Goal: Navigation & Orientation: Find specific page/section

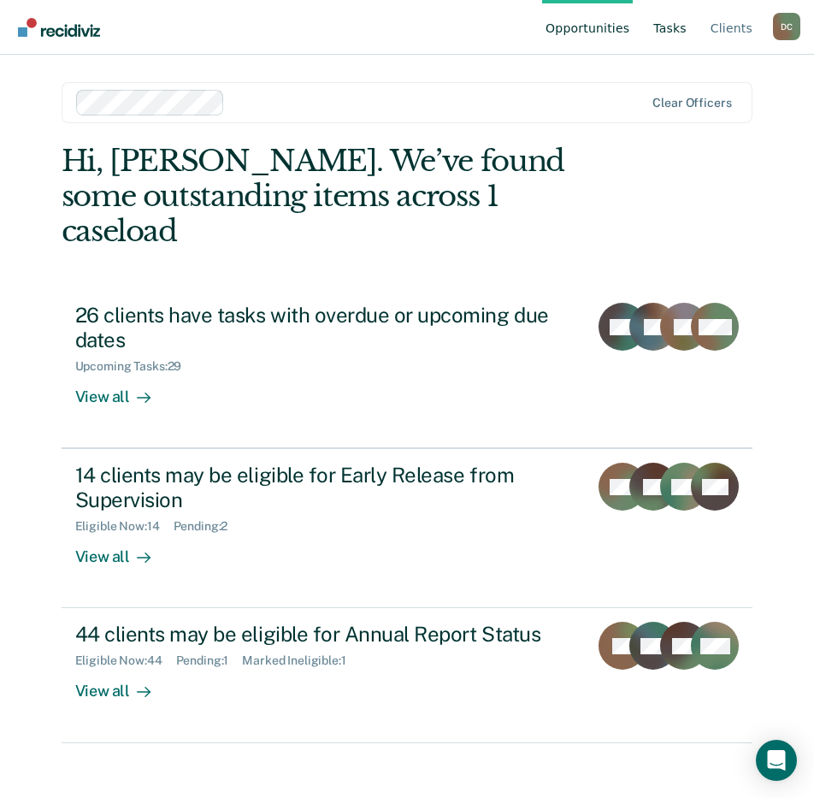
click at [659, 25] on link "Tasks" at bounding box center [670, 27] width 40 height 55
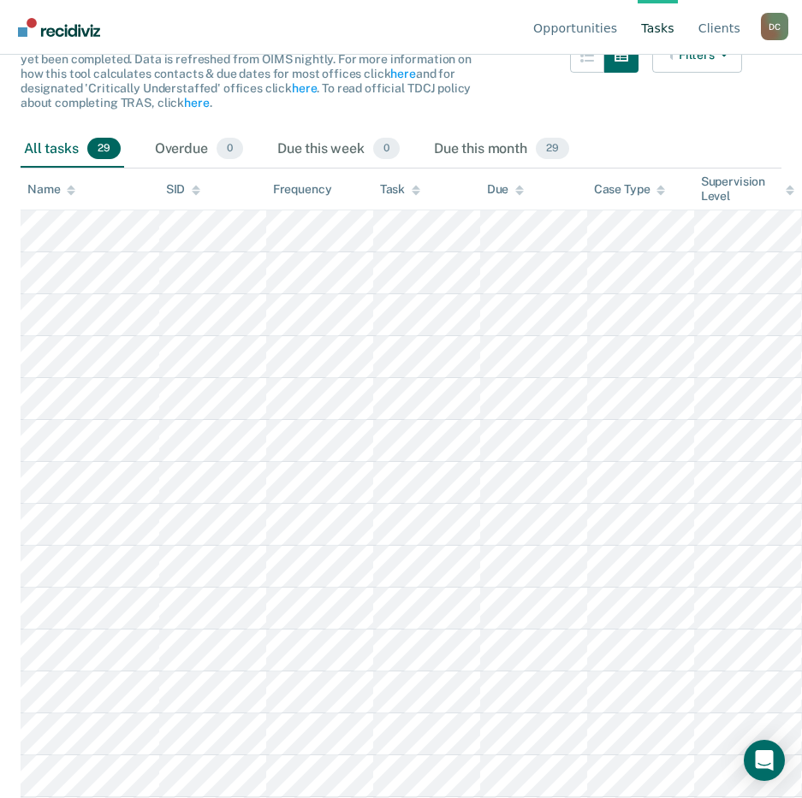
scroll to position [86, 0]
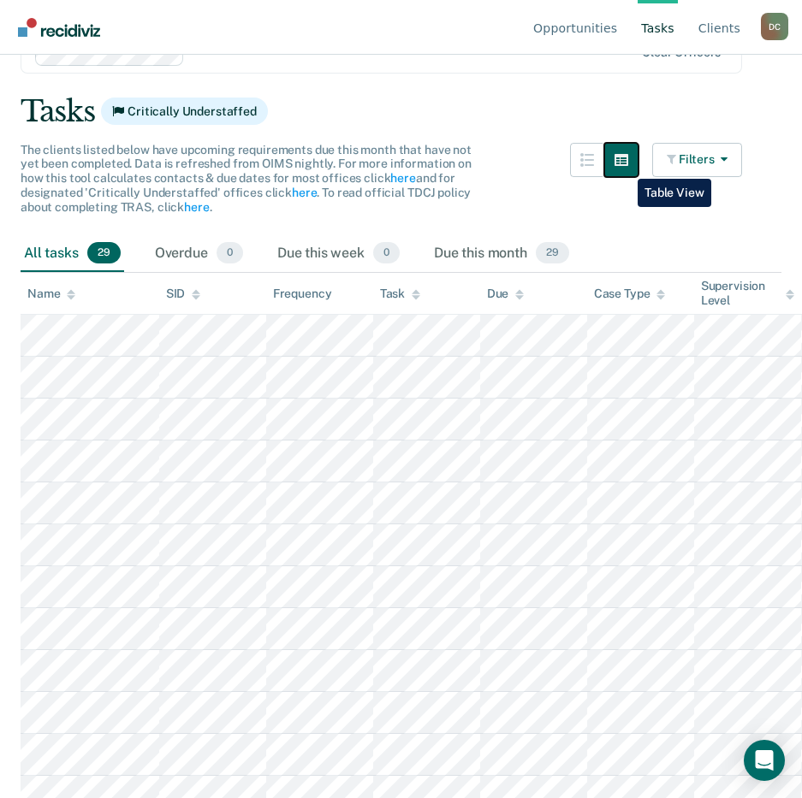
click at [624, 166] on button "button" at bounding box center [621, 160] width 34 height 34
click at [594, 165] on icon "button" at bounding box center [587, 160] width 14 height 14
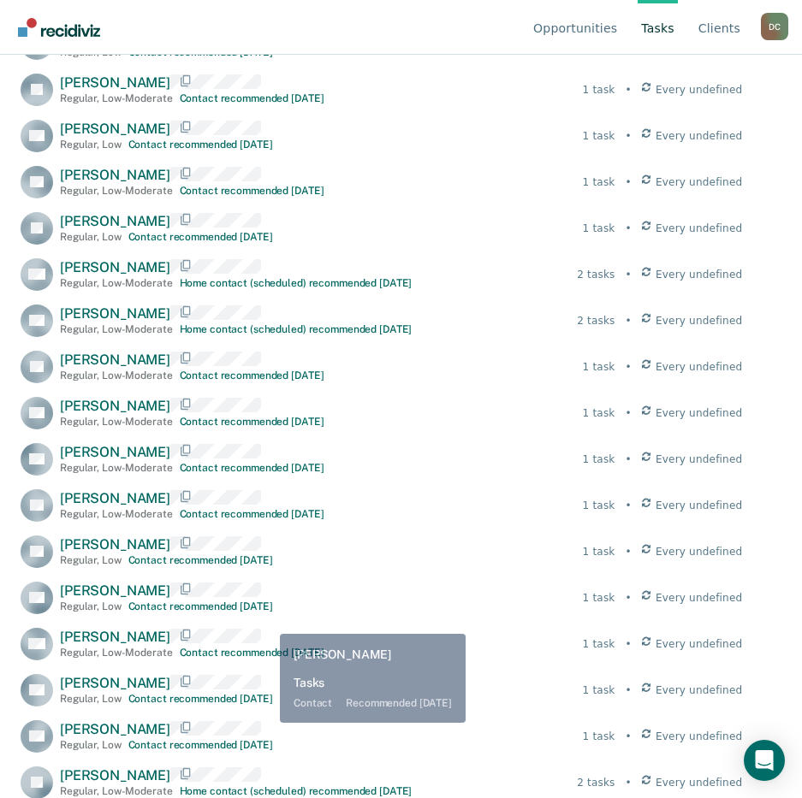
scroll to position [788, 0]
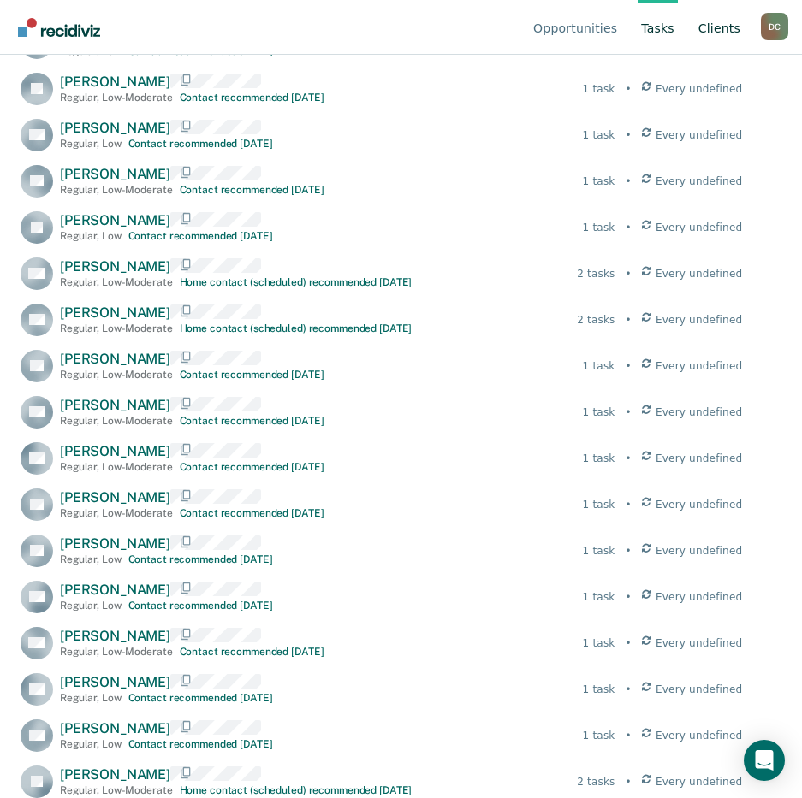
click at [734, 33] on link "Client s" at bounding box center [719, 27] width 49 height 55
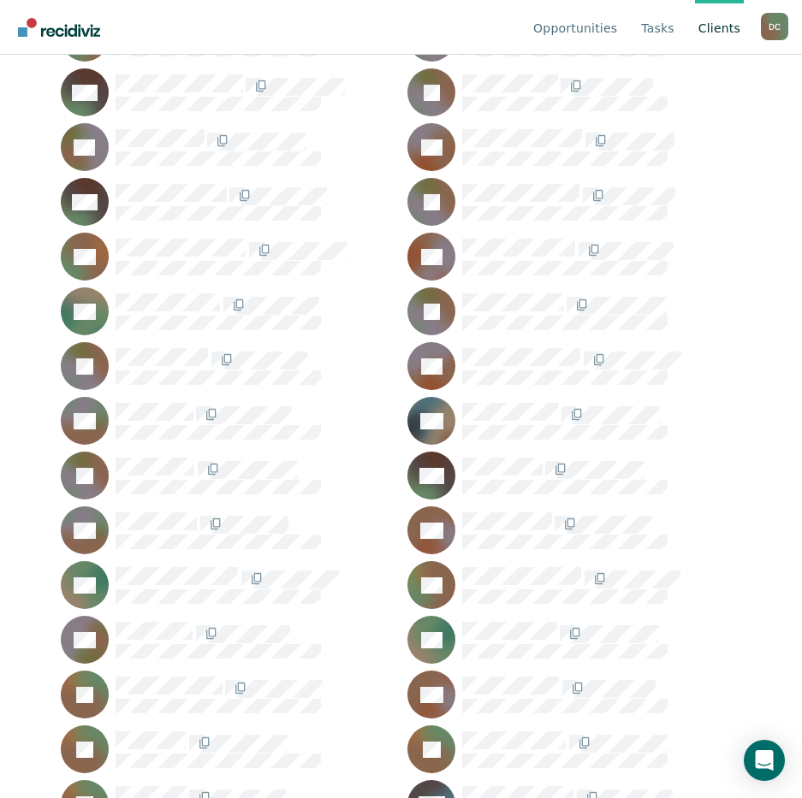
scroll to position [513, 0]
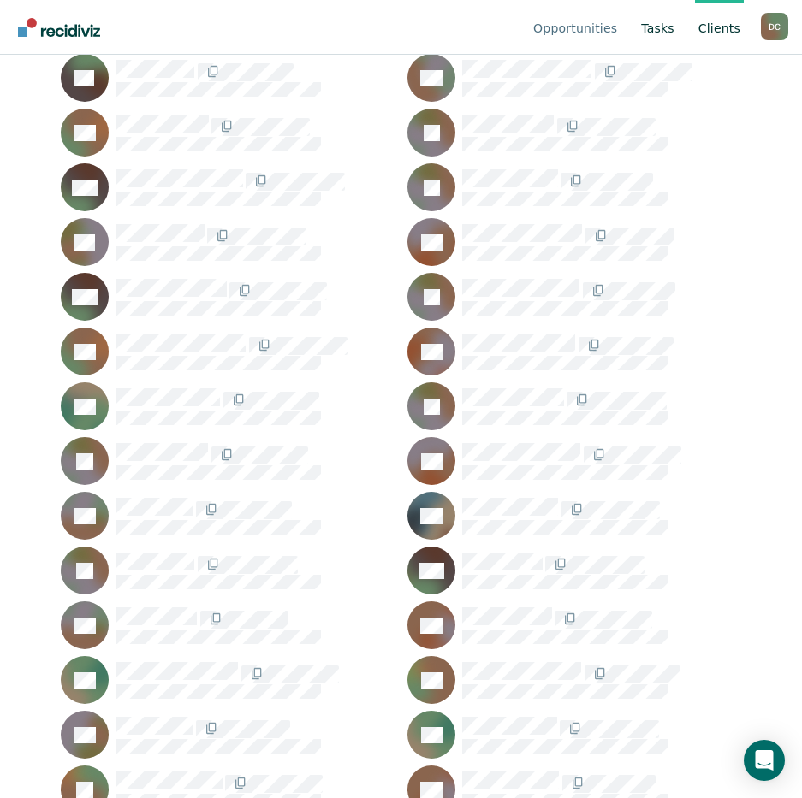
click at [648, 28] on link "Tasks" at bounding box center [657, 27] width 40 height 55
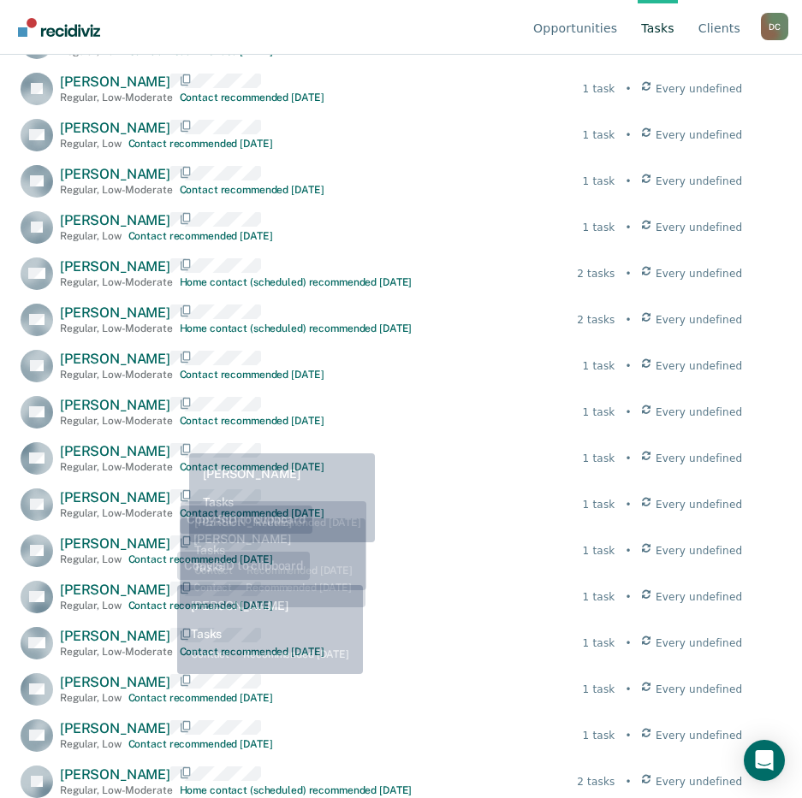
scroll to position [788, 0]
